Goal: Transaction & Acquisition: Download file/media

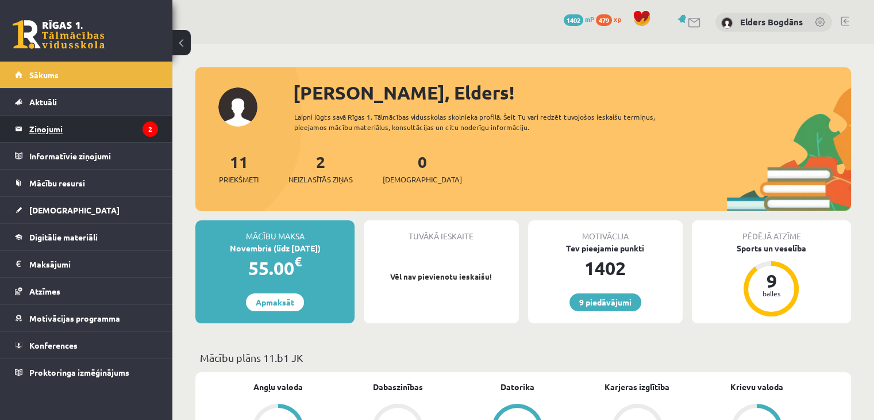
click at [80, 123] on legend "Ziņojumi 2" at bounding box center [93, 129] width 129 height 26
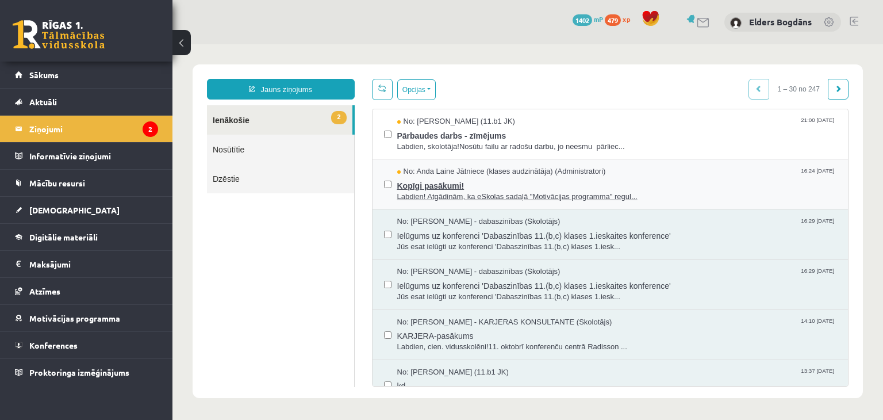
click at [495, 177] on span "Kopīgi pasākumi!" at bounding box center [617, 184] width 440 height 14
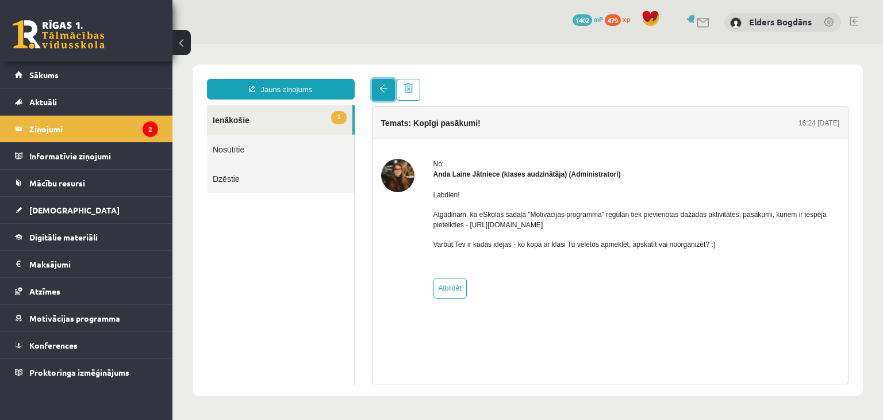
click at [373, 86] on link at bounding box center [383, 90] width 23 height 22
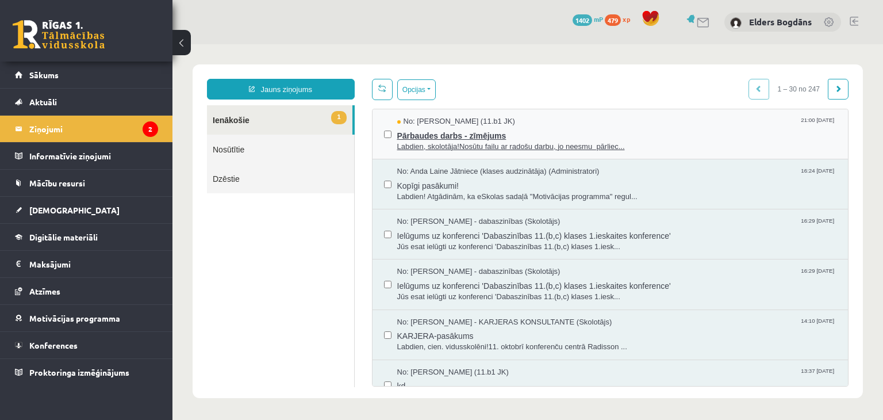
click at [448, 143] on span "Labdien, skolotāja!Nosūtu failu ar radošu darbu, jo neesmu pārliec..." at bounding box center [617, 146] width 440 height 11
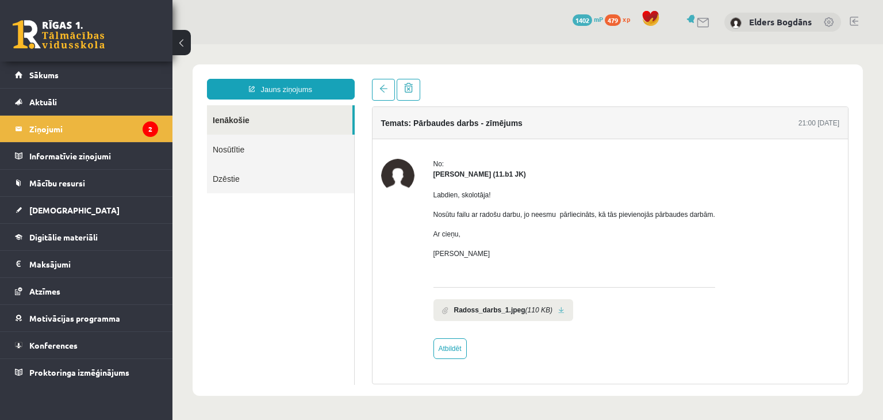
click at [517, 310] on b "Radoss_darbs_1.jpeg" at bounding box center [489, 310] width 71 height 10
click at [547, 311] on li "Radoss_darbs_1.jpeg (110 KB)" at bounding box center [504, 310] width 140 height 22
click at [558, 311] on link at bounding box center [561, 309] width 6 height 7
click at [41, 67] on link "Sākums" at bounding box center [86, 75] width 143 height 26
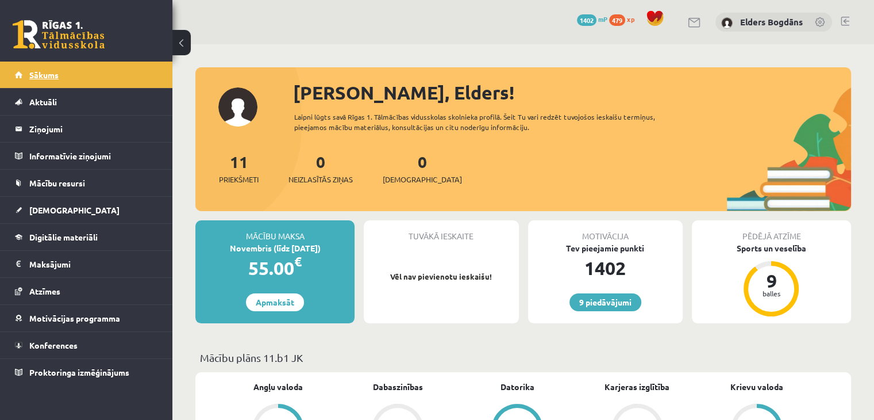
click at [62, 67] on link "Sākums" at bounding box center [86, 75] width 143 height 26
